Goal: Information Seeking & Learning: Check status

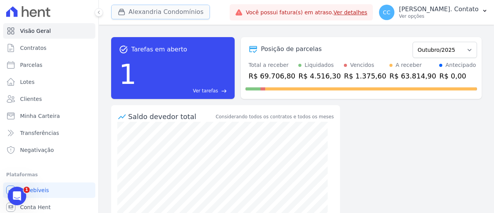
click at [169, 8] on button "Alexandria Condomínios" at bounding box center [160, 12] width 99 height 15
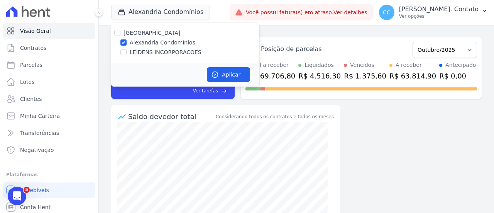
click at [152, 48] on div "[GEOGRAPHIC_DATA] Alexandria Condomínios [GEOGRAPHIC_DATA] INCORPORACOES" at bounding box center [185, 43] width 148 height 40
click at [142, 51] on label "LEIDENS INCORPORACOES" at bounding box center [166, 52] width 72 height 8
click at [127, 51] on input "LEIDENS INCORPORACOES" at bounding box center [124, 52] width 6 height 6
checkbox input "true"
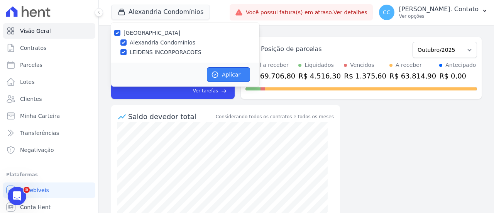
click at [224, 70] on button "Aplicar" at bounding box center [228, 74] width 43 height 15
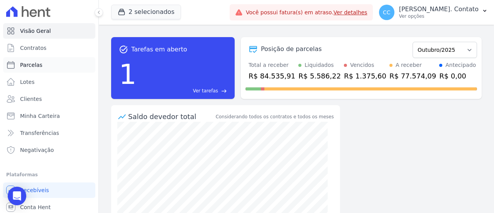
click at [39, 65] on span "Parcelas" at bounding box center [31, 65] width 22 height 8
select select
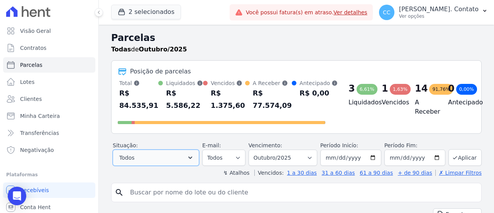
click at [194, 158] on icon "button" at bounding box center [191, 158] width 8 height 8
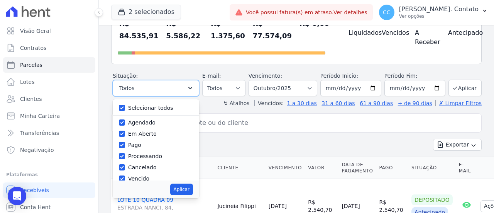
scroll to position [77, 0]
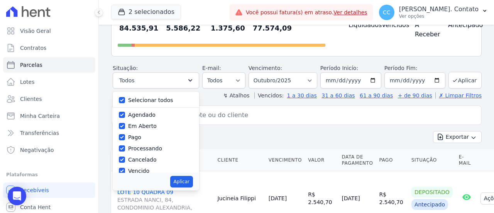
click at [151, 99] on label "Selecionar todos" at bounding box center [150, 100] width 45 height 6
click at [125, 99] on input "Selecionar todos" at bounding box center [122, 100] width 6 height 6
checkbox input "false"
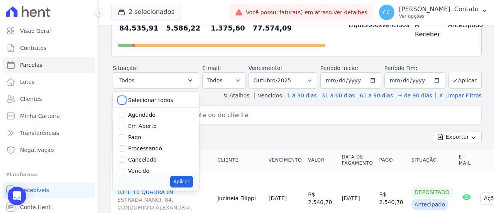
checkbox input "false"
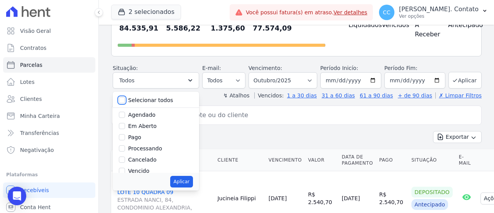
checkbox input "false"
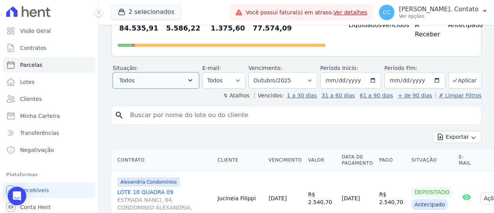
click at [175, 83] on button "Todos" at bounding box center [156, 80] width 87 height 16
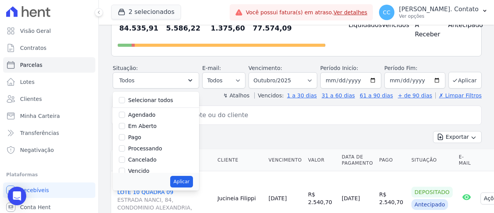
click at [141, 138] on label "Pago" at bounding box center [134, 137] width 13 height 6
click at [125, 138] on input "Pago" at bounding box center [122, 137] width 6 height 6
checkbox input "true"
click at [189, 182] on button "Aplicar" at bounding box center [181, 182] width 23 height 12
select select "paid"
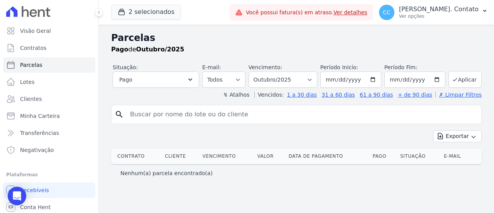
select select
click at [197, 80] on button "Pago" at bounding box center [156, 79] width 87 height 16
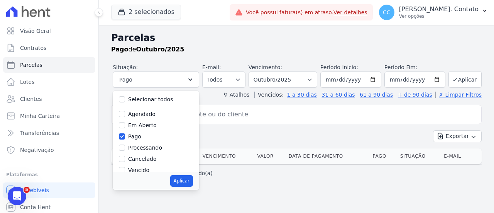
click at [141, 138] on label "Pago" at bounding box center [134, 136] width 13 height 6
click at [125, 138] on input "Pago" at bounding box center [122, 136] width 6 height 6
checkbox input "false"
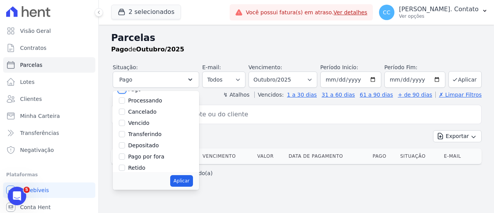
scroll to position [51, 0]
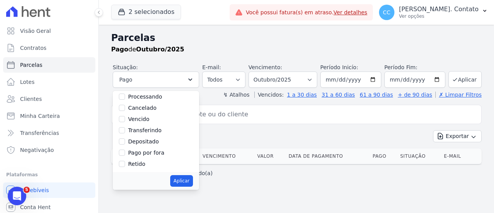
drag, startPoint x: 154, startPoint y: 118, endPoint x: 172, endPoint y: 113, distance: 18.7
click at [150, 118] on label "Vencido" at bounding box center [138, 119] width 21 height 6
click at [125, 118] on input "Vencido" at bounding box center [122, 119] width 6 height 6
checkbox input "true"
click at [472, 76] on button "Aplicar" at bounding box center [465, 79] width 33 height 17
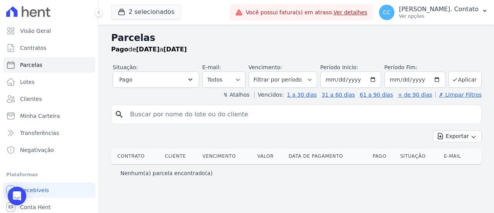
select select
click at [161, 12] on button "2 selecionados" at bounding box center [146, 12] width 70 height 15
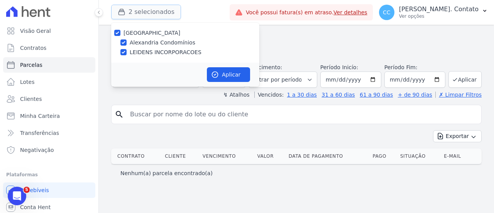
click at [161, 12] on button "2 selecionados" at bounding box center [146, 12] width 70 height 15
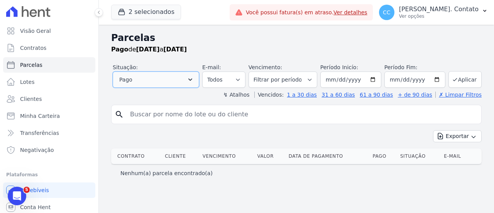
click at [195, 75] on button "Pago" at bounding box center [156, 79] width 87 height 16
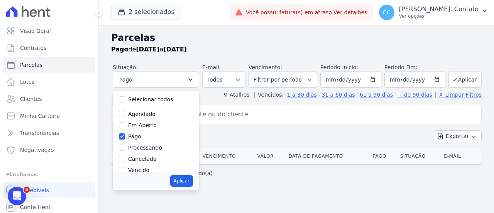
click at [140, 136] on label "Pago" at bounding box center [134, 136] width 13 height 6
click at [125, 136] on input "Pago" at bounding box center [122, 136] width 6 height 6
checkbox input "false"
click at [144, 127] on label "Em Aberto" at bounding box center [142, 125] width 29 height 6
click at [125, 127] on input "Em Aberto" at bounding box center [122, 125] width 6 height 6
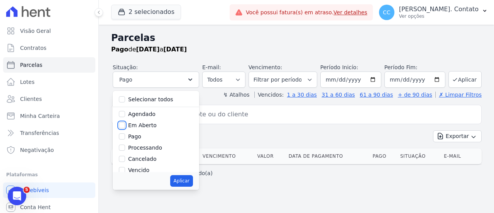
checkbox input "true"
click at [193, 180] on button "Aplicar" at bounding box center [181, 181] width 23 height 12
select select "pending"
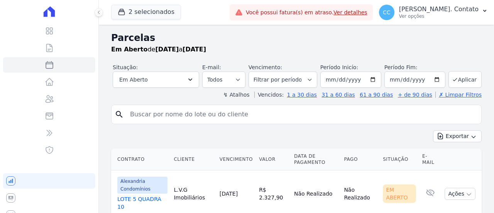
select select
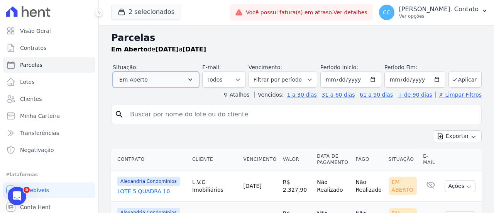
click at [163, 82] on button "Em Aberto" at bounding box center [156, 79] width 87 height 16
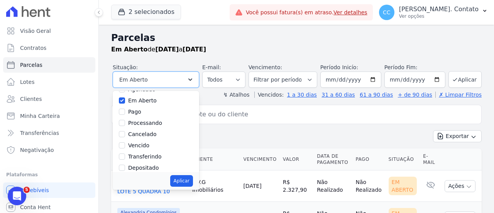
scroll to position [12, 0]
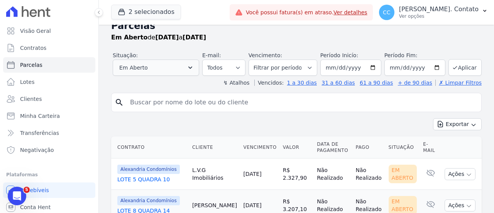
scroll to position [0, 0]
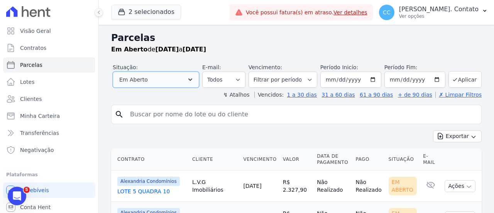
click at [190, 81] on button "Em Aberto" at bounding box center [156, 79] width 87 height 16
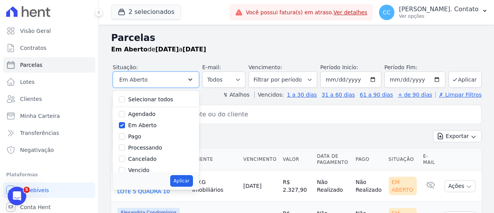
scroll to position [51, 0]
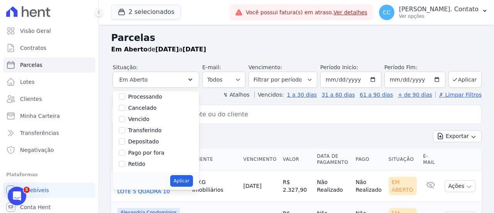
click at [257, 122] on div "search" at bounding box center [296, 114] width 371 height 19
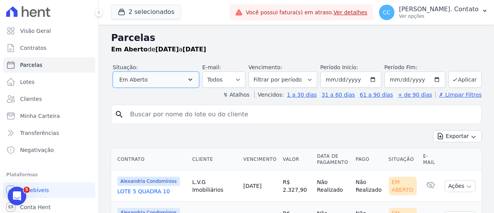
click at [189, 78] on button "Em Aberto" at bounding box center [156, 79] width 87 height 16
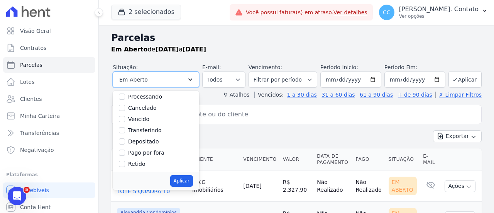
scroll to position [0, 0]
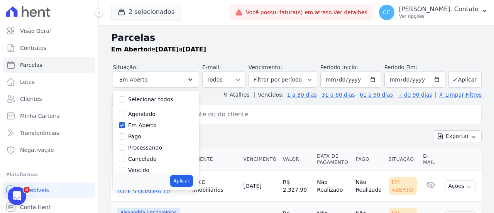
click at [154, 100] on label "Selecionar todos" at bounding box center [150, 99] width 45 height 6
click at [125, 100] on input "Selecionar todos" at bounding box center [122, 99] width 6 height 6
checkbox input "true"
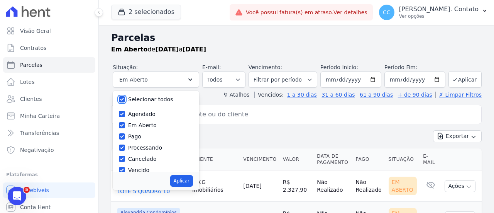
checkbox input "true"
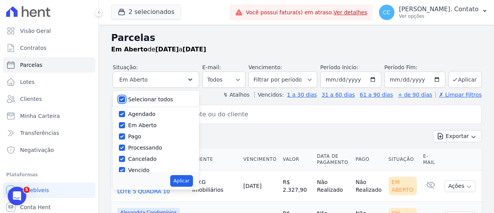
checkbox input "true"
click at [267, 115] on input "search" at bounding box center [302, 114] width 353 height 15
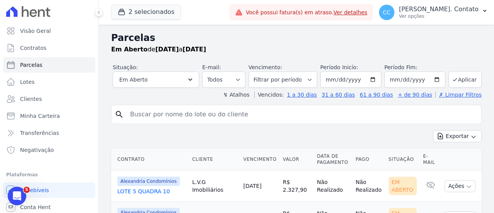
paste input "488.481.821-00"
type input "488.481.821-00"
select select
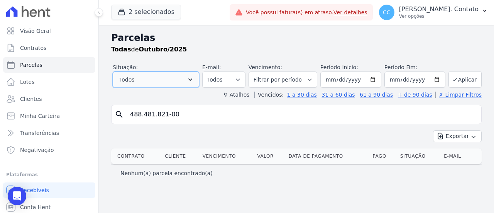
click at [172, 86] on button "Todos" at bounding box center [156, 79] width 87 height 16
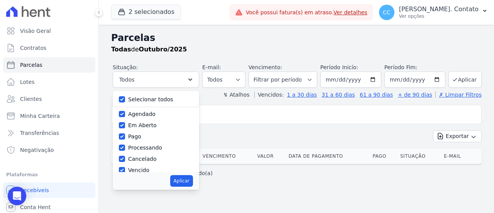
click at [333, 124] on div "search 488.481.821-00 Exportar Exportar PDF Exportar CSV Contrato Cliente Venci…" at bounding box center [296, 143] width 371 height 77
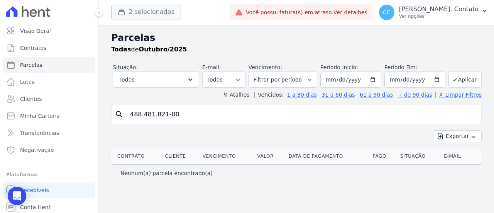
click at [157, 10] on button "2 selecionados" at bounding box center [146, 12] width 70 height 15
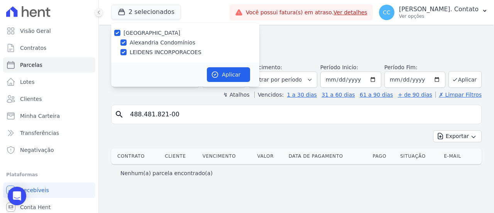
click at [138, 31] on label "[GEOGRAPHIC_DATA]" at bounding box center [152, 33] width 57 height 6
click at [121, 31] on input "[GEOGRAPHIC_DATA]" at bounding box center [117, 33] width 6 height 6
checkbox input "false"
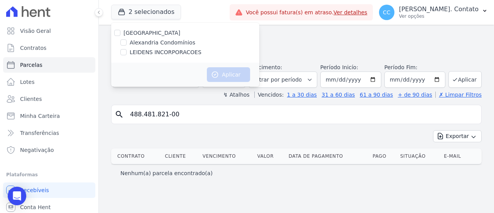
click at [138, 31] on label "[GEOGRAPHIC_DATA]" at bounding box center [152, 33] width 57 height 6
click at [121, 31] on input "[GEOGRAPHIC_DATA]" at bounding box center [117, 33] width 6 height 6
checkbox input "true"
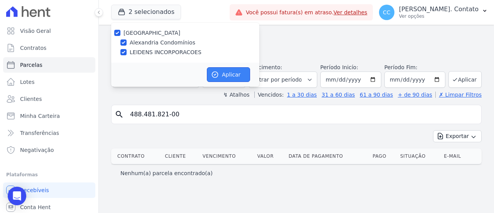
click at [238, 75] on button "Aplicar" at bounding box center [228, 74] width 43 height 15
select select
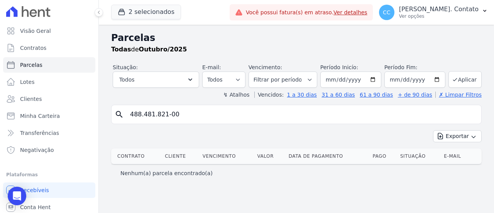
drag, startPoint x: 194, startPoint y: 116, endPoint x: 99, endPoint y: 110, distance: 94.8
click at [99, 110] on div "Parcelas Todas de Outubro/2025 Situação: Agendado Em Aberto Pago Processando Ca…" at bounding box center [297, 119] width 396 height 188
type input "CAROL ELIANE"
click at [467, 79] on button "Aplicar" at bounding box center [465, 79] width 33 height 17
select select
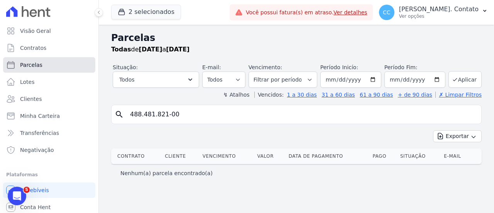
click at [44, 65] on link "Parcelas" at bounding box center [49, 64] width 92 height 15
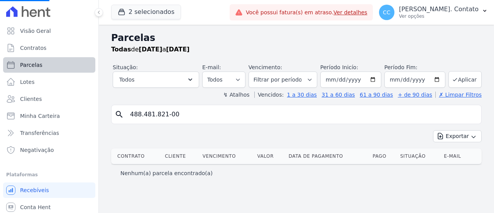
select select
